Goal: Communication & Community: Answer question/provide support

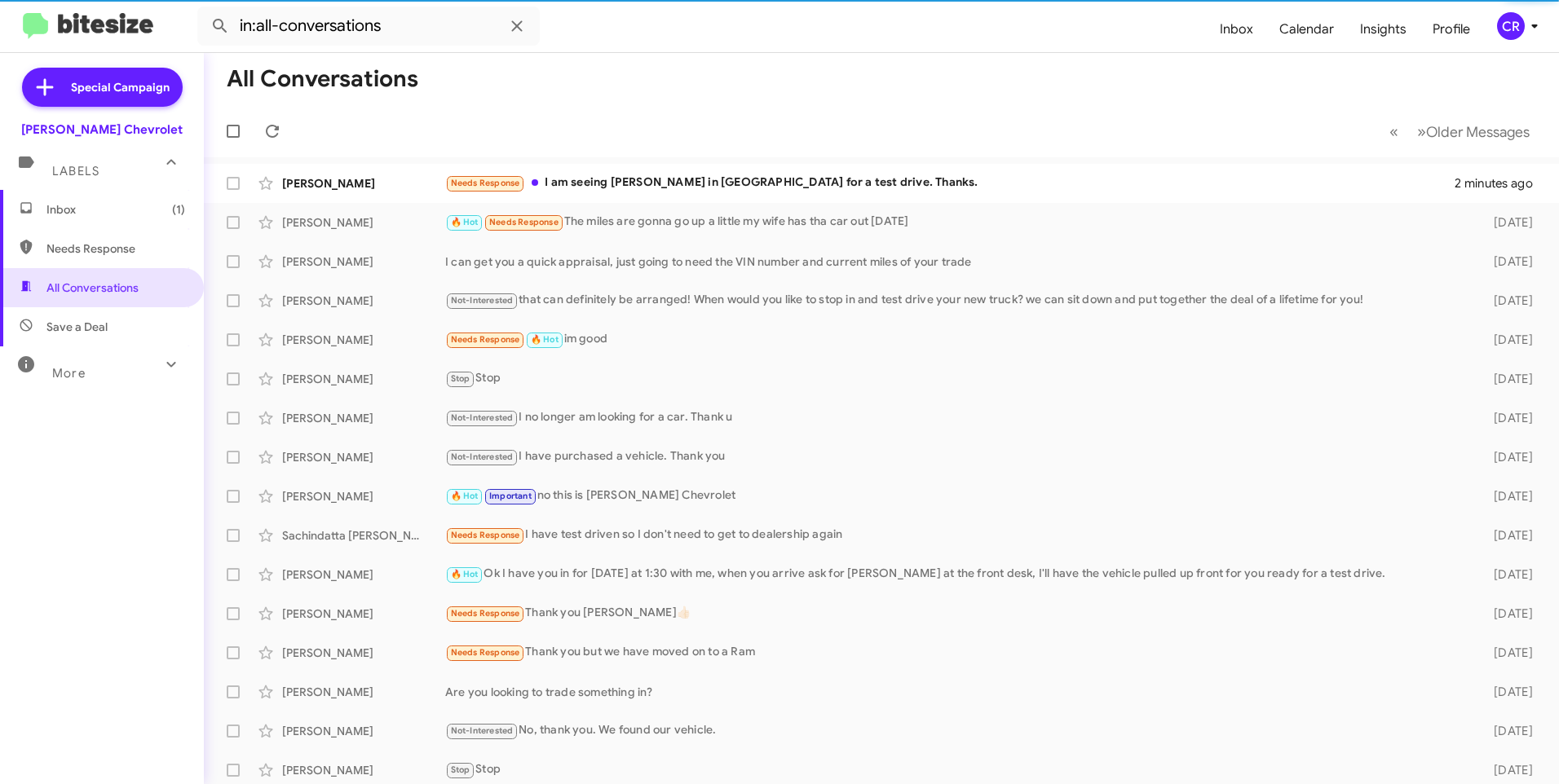
click at [107, 246] on span "Needs Response" at bounding box center [115, 248] width 138 height 17
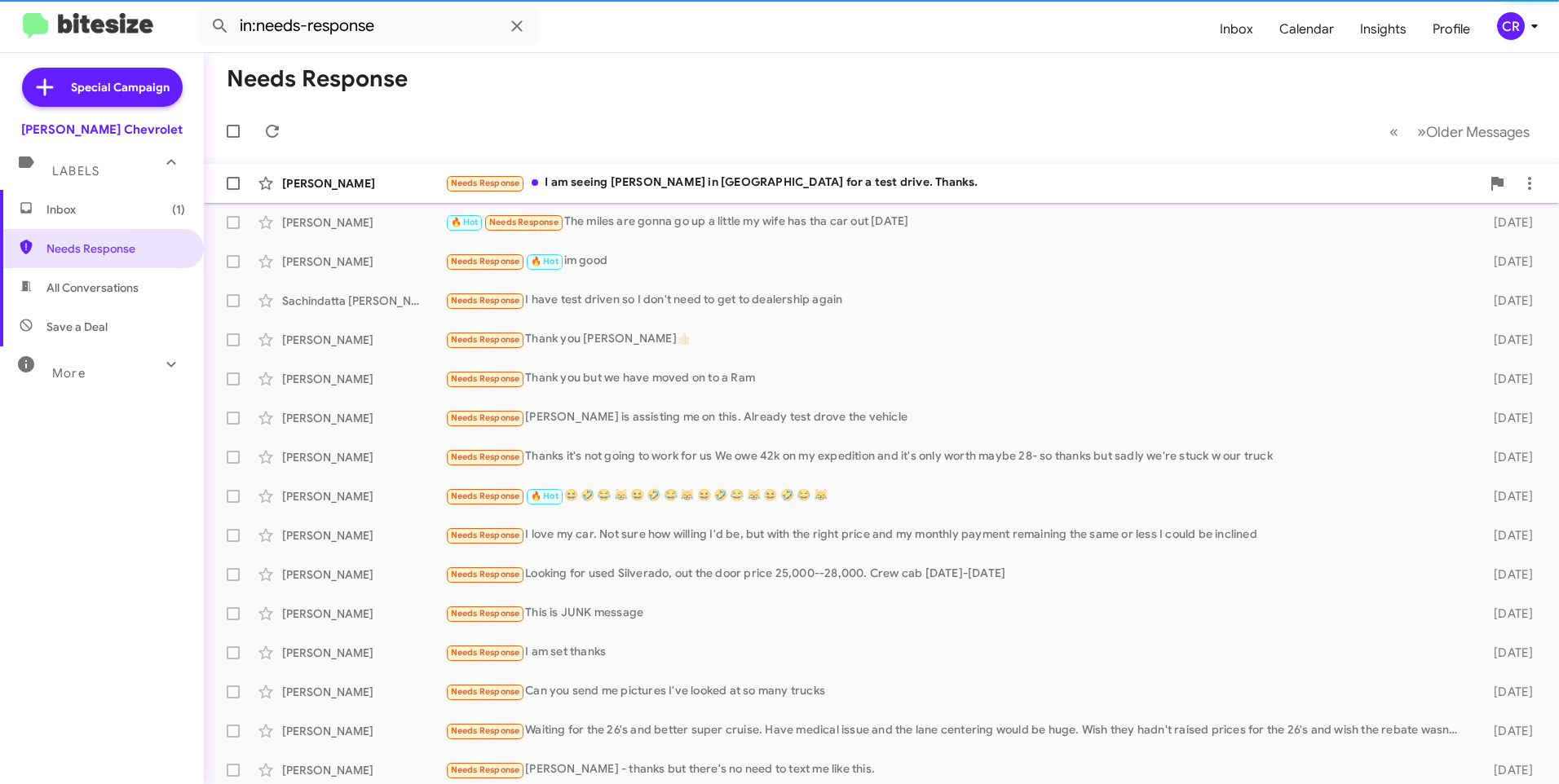
click at [583, 190] on div "Needs Response I am seeing [PERSON_NAME] in [GEOGRAPHIC_DATA] for a test drive.…" at bounding box center [962, 182] width 1036 height 18
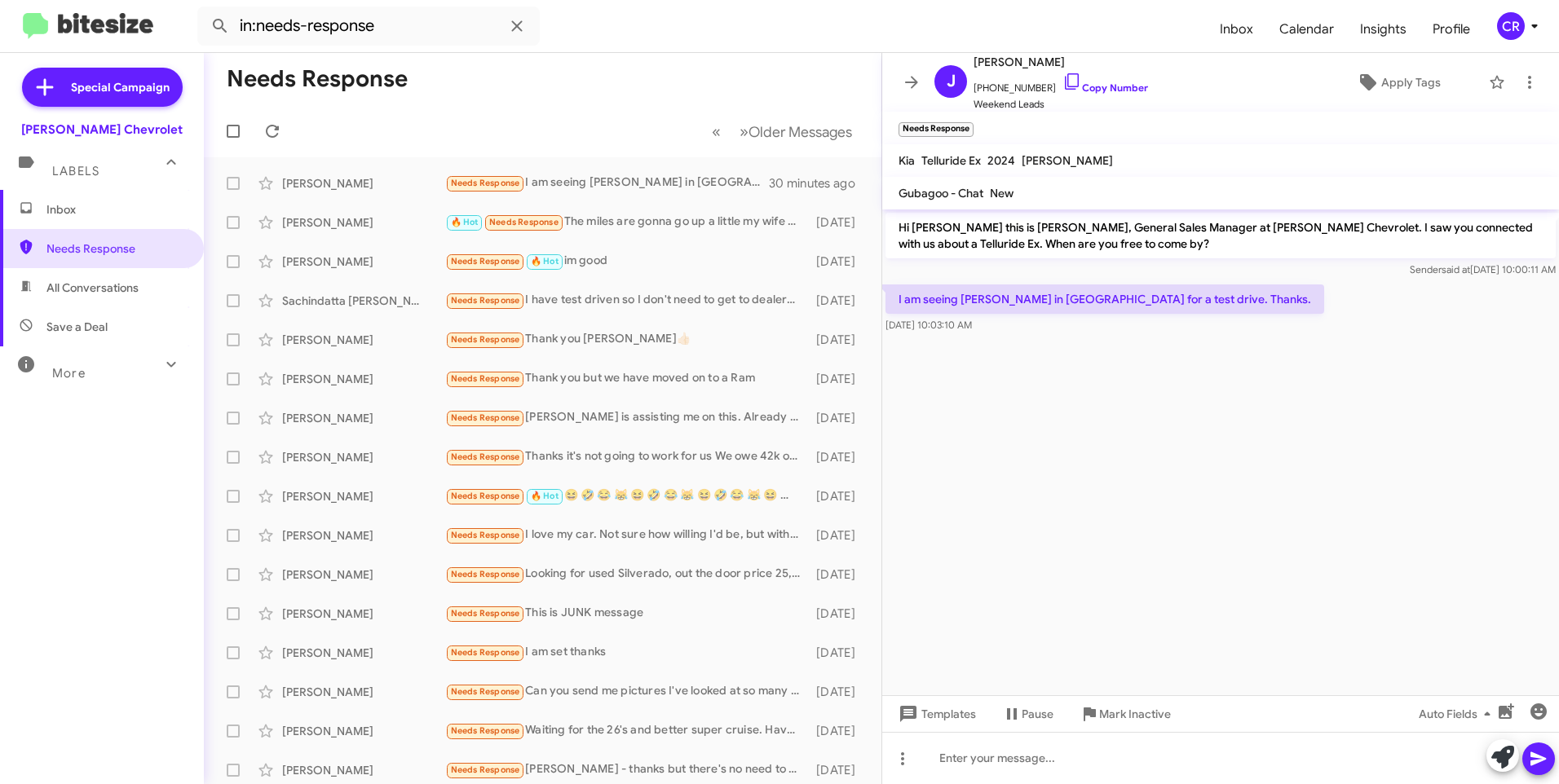
click at [127, 285] on span "All Conversations" at bounding box center [93, 287] width 93 height 17
type input "in:all-conversations"
